Goal: Navigation & Orientation: Understand site structure

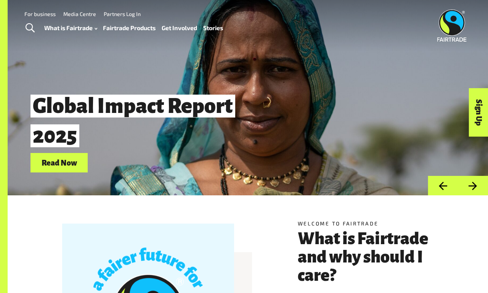
click at [40, 14] on link "For business" at bounding box center [39, 14] width 31 height 6
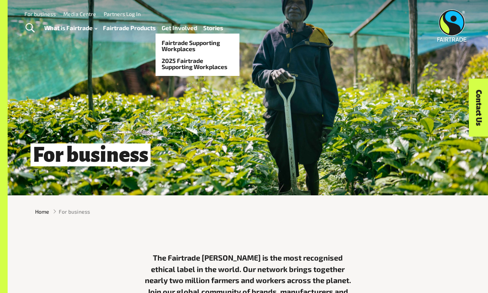
click at [179, 28] on link "Get Involved" at bounding box center [179, 27] width 35 height 11
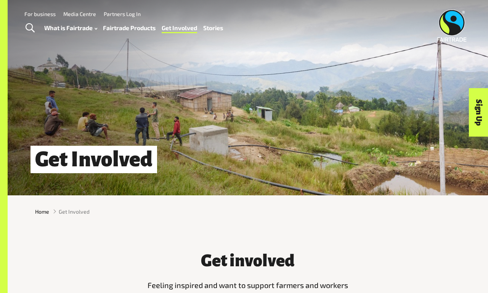
click at [40, 14] on link "For business" at bounding box center [39, 14] width 31 height 6
